Goal: Check status: Check status

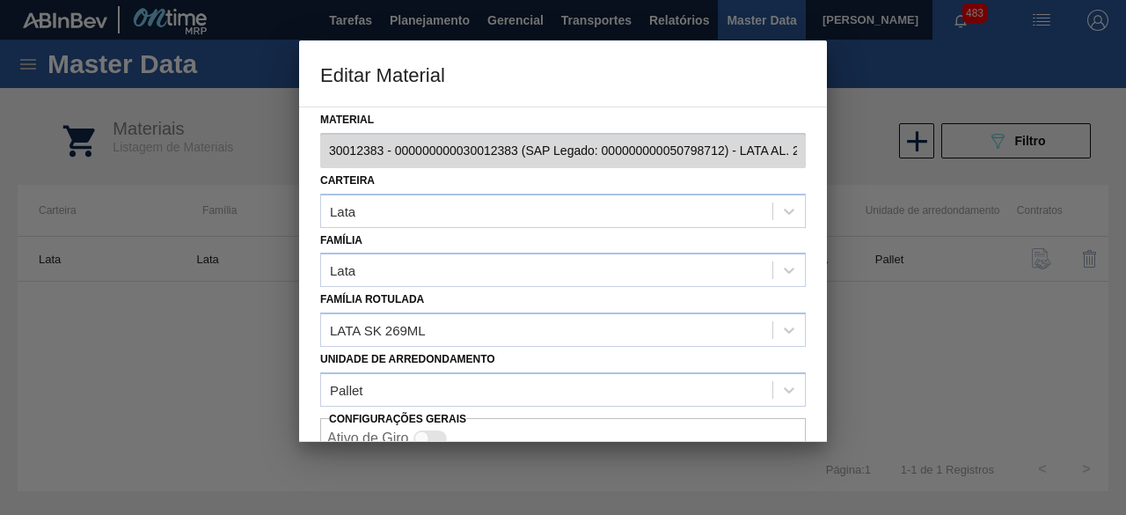
scroll to position [74, 0]
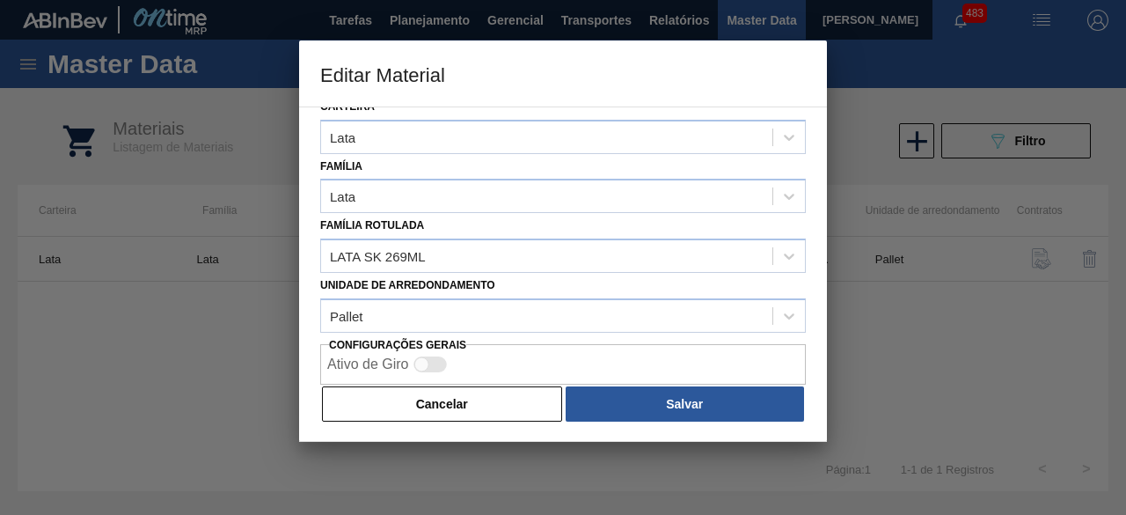
drag, startPoint x: 504, startPoint y: 408, endPoint x: 505, endPoint y: 339, distance: 69.5
click at [505, 399] on button "Cancelar" at bounding box center [442, 403] width 240 height 35
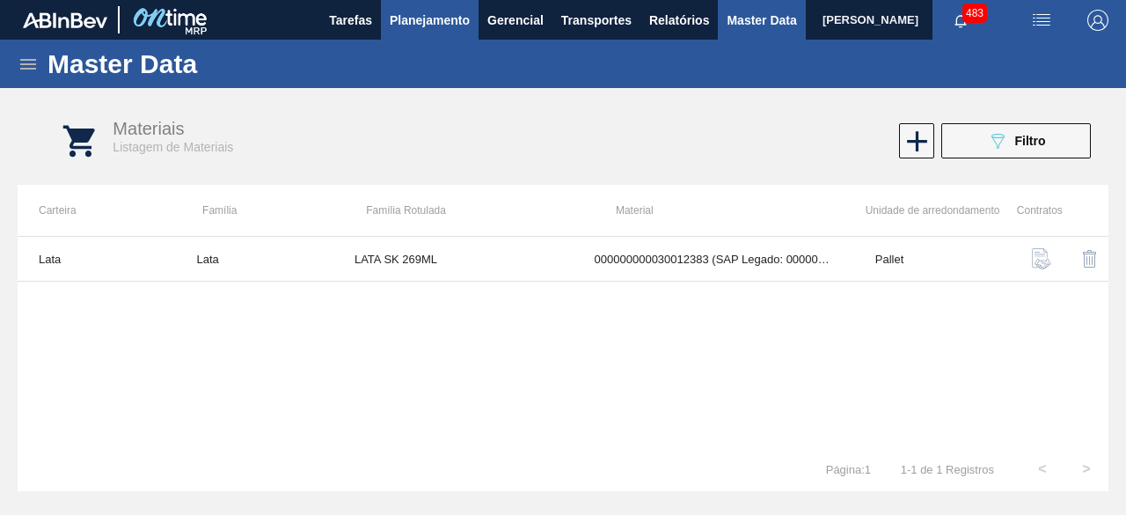
click at [447, 22] on span "Planejamento" at bounding box center [430, 20] width 80 height 21
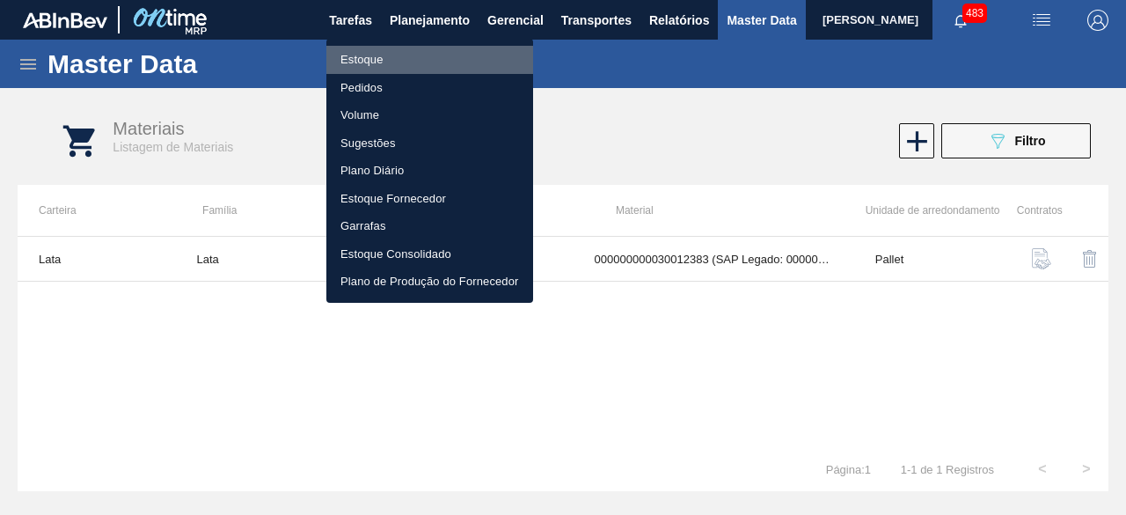
click at [392, 54] on li "Estoque" at bounding box center [429, 60] width 207 height 28
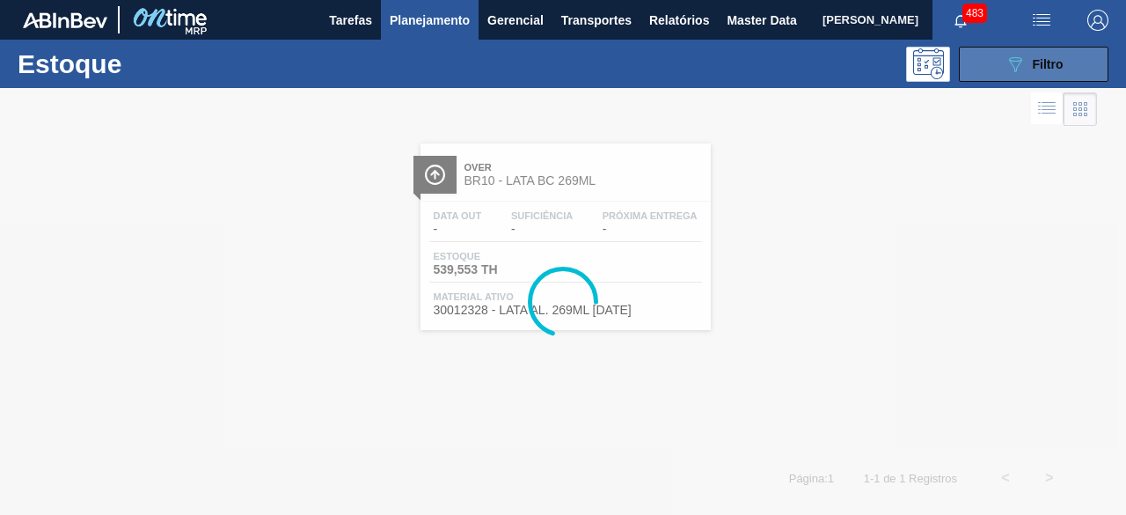
click at [1011, 73] on icon "089F7B8B-B2A5-4AFE-B5C0-19BA573D28AC" at bounding box center [1015, 64] width 21 height 21
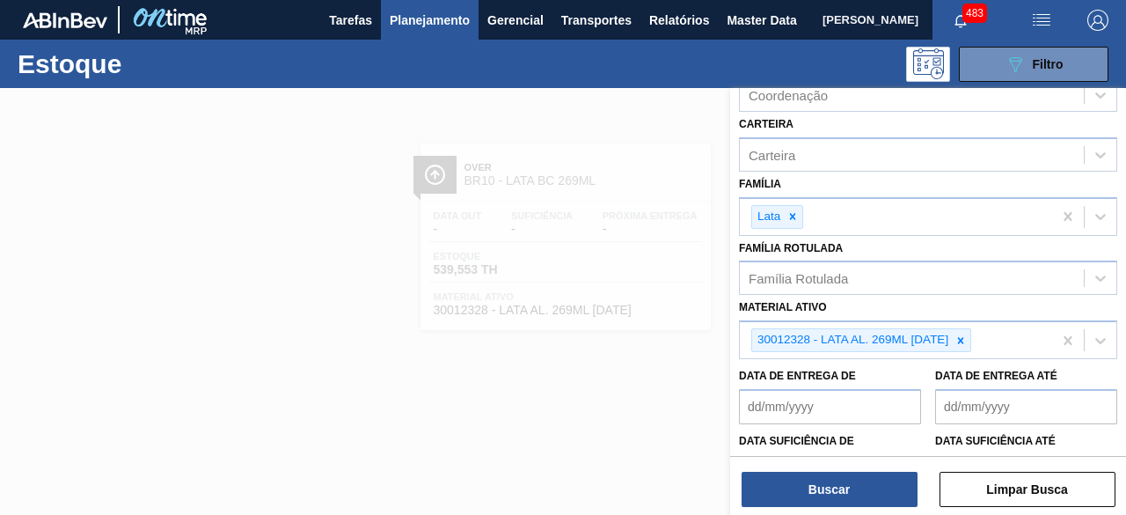
scroll to position [264, 0]
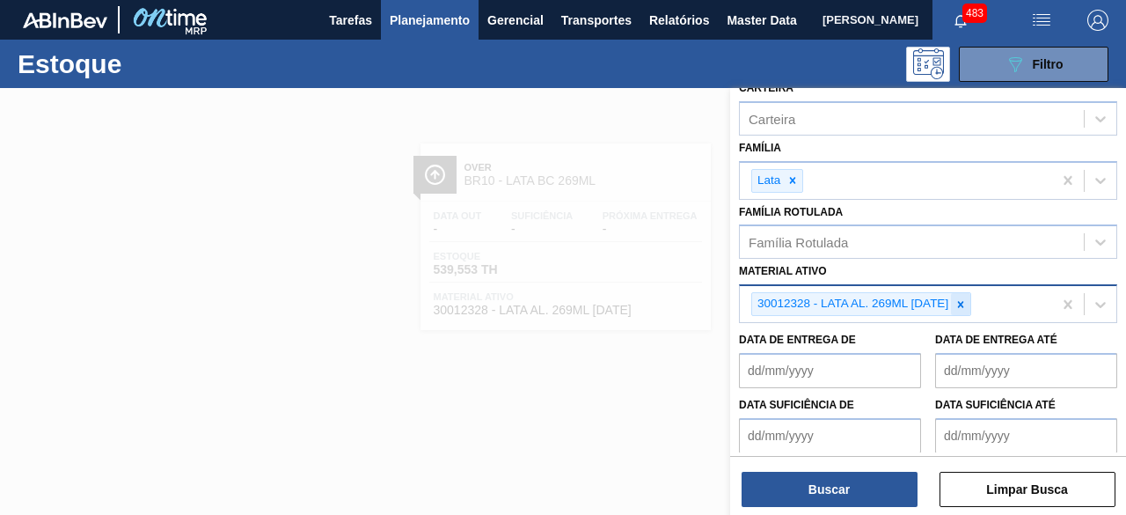
click at [964, 301] on icon at bounding box center [961, 304] width 6 height 6
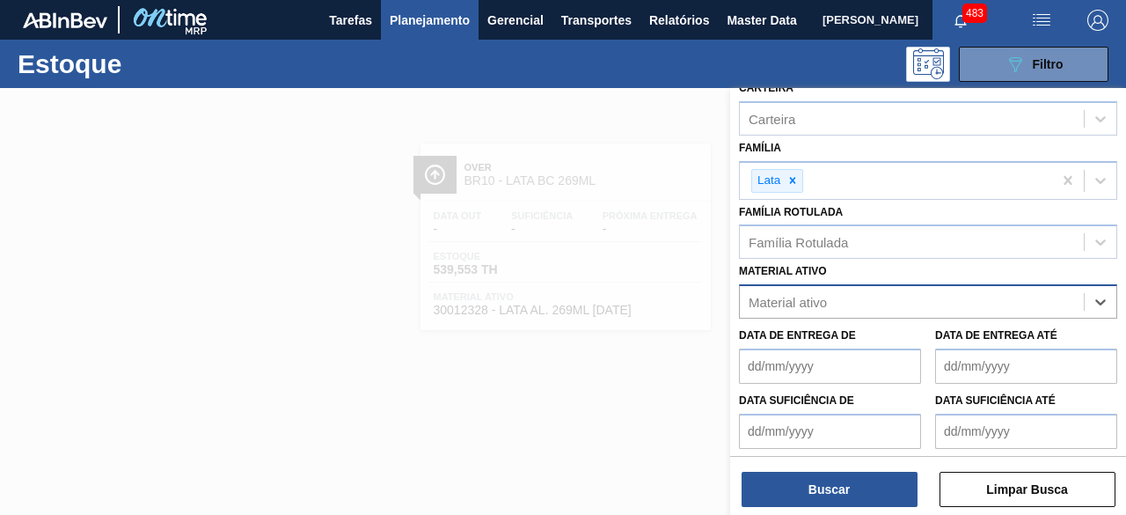
paste ativo "30012328"
type ativo "30012328"
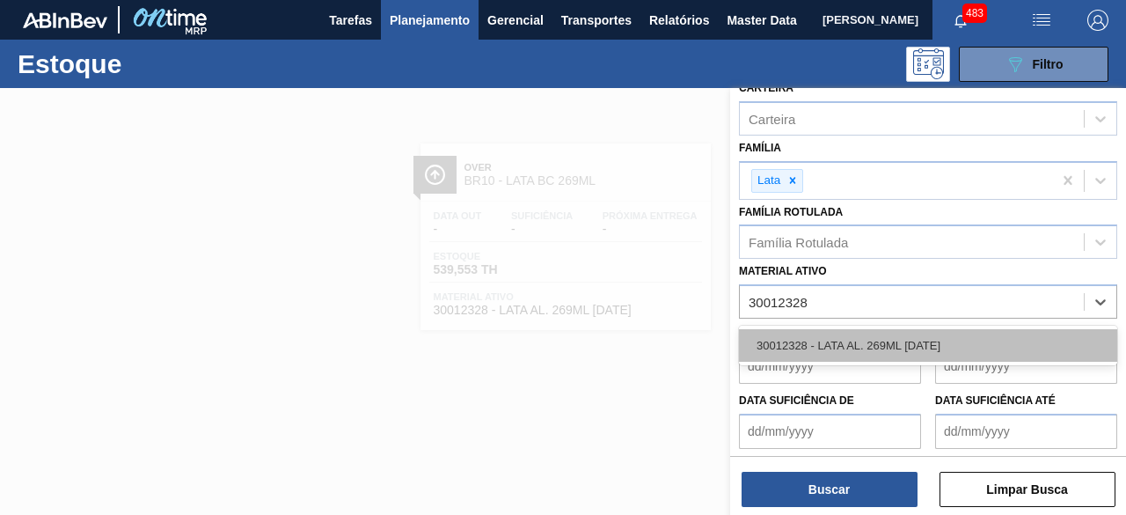
click at [913, 348] on div "30012328 - LATA AL. 269ML [DATE]" at bounding box center [928, 345] width 378 height 33
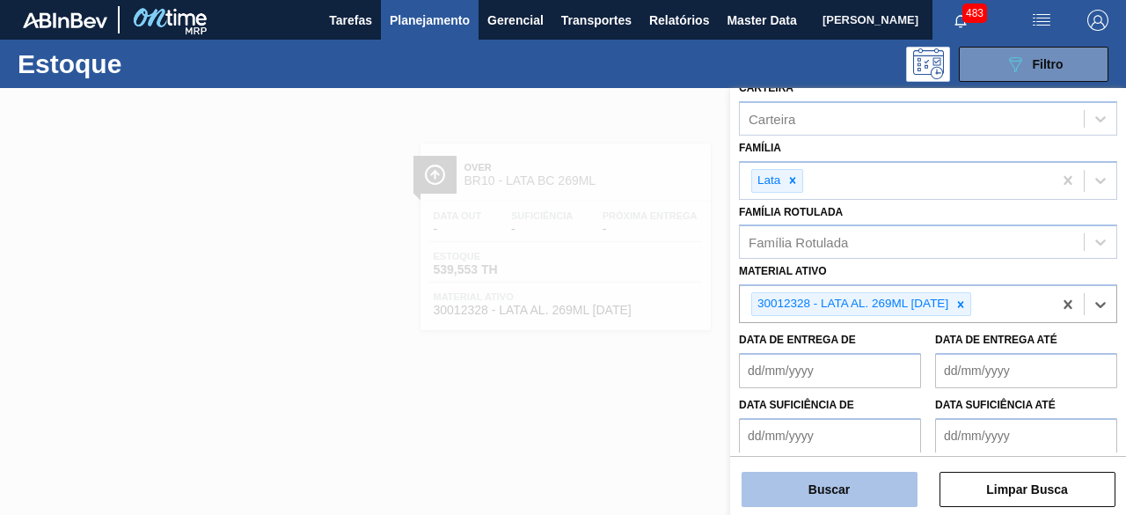
click at [874, 476] on button "Buscar" at bounding box center [830, 489] width 176 height 35
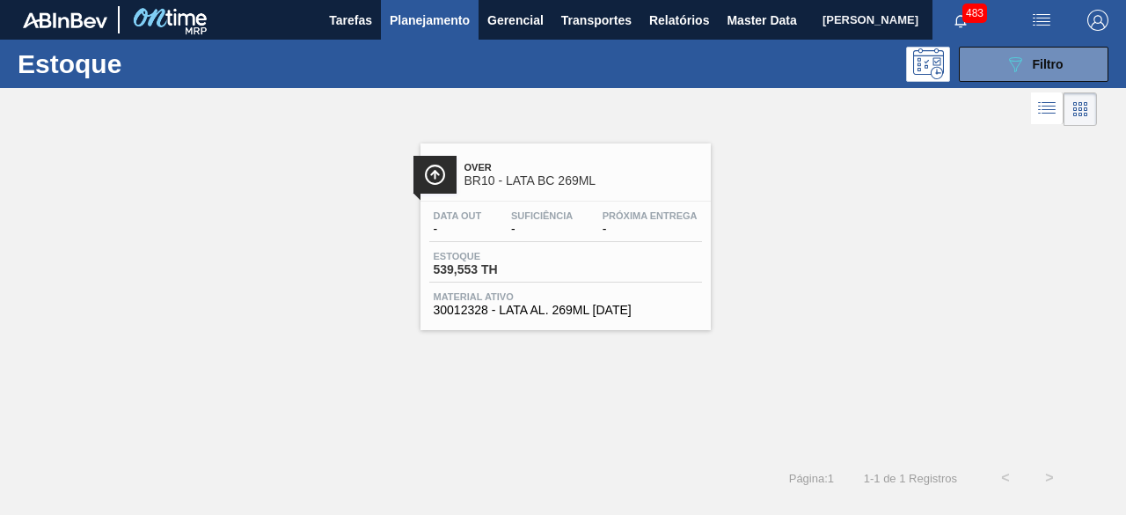
click at [582, 227] on div "Data out - Suficiência - Próxima Entrega -" at bounding box center [565, 226] width 273 height 32
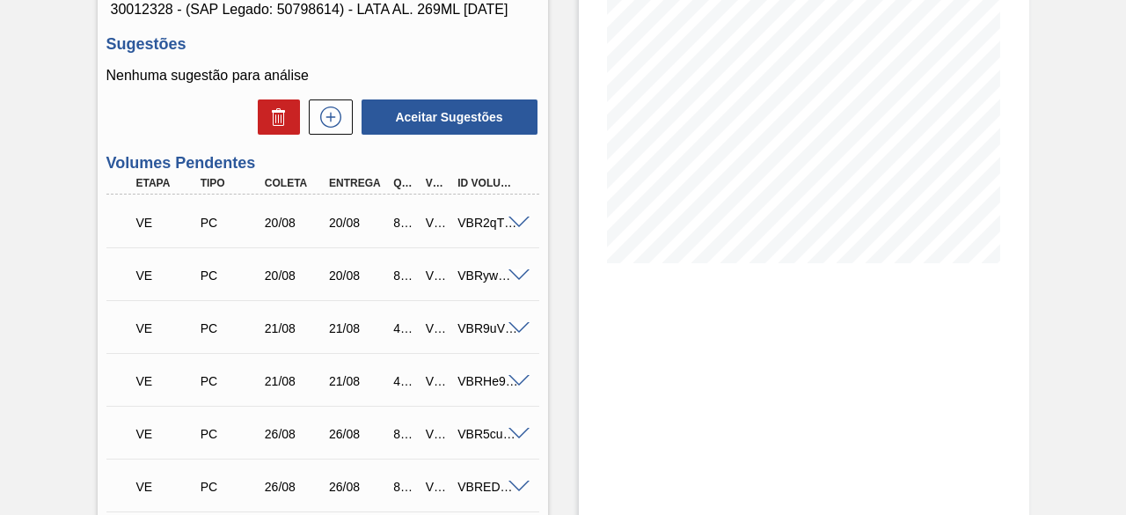
scroll to position [440, 0]
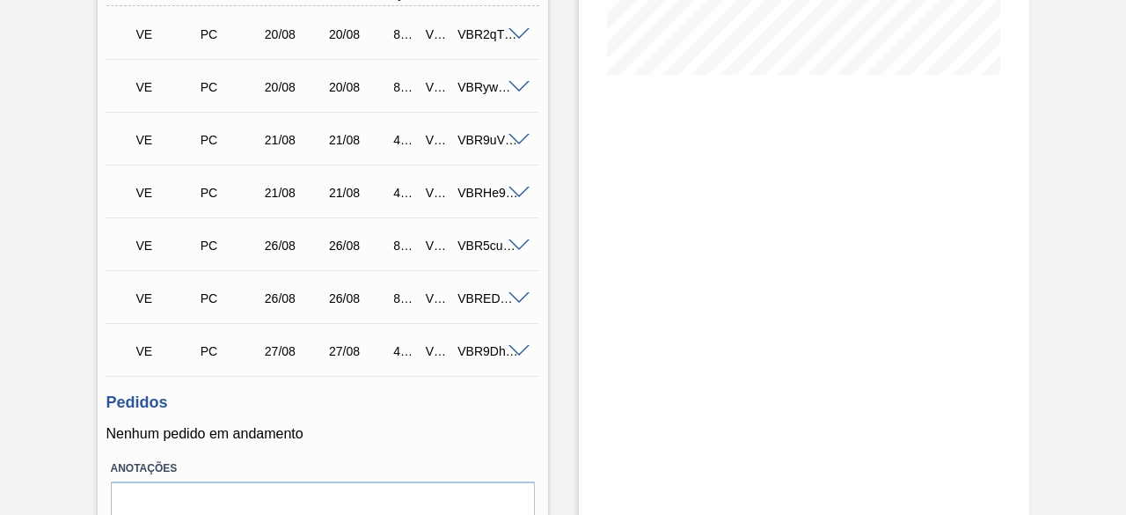
click at [818, 337] on div "Estoque De [DATE] Até [DATE] Filtro" at bounding box center [804, 124] width 450 height 952
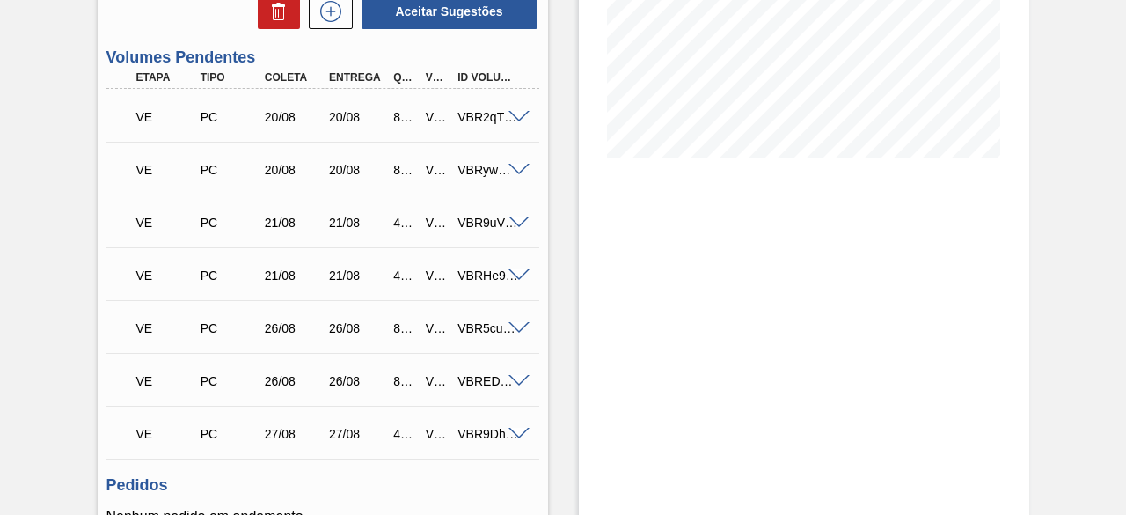
scroll to position [352, 0]
